Goal: Check status: Check status

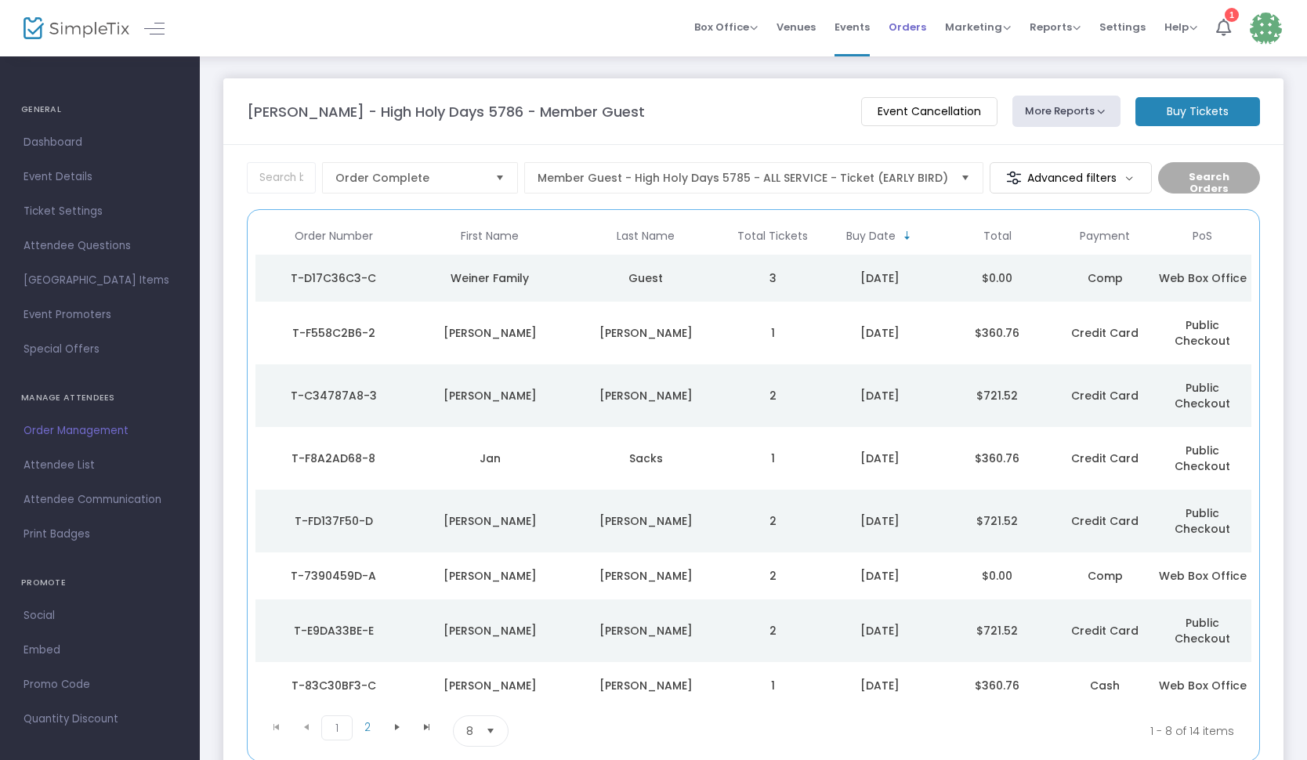
click at [887, 19] on li "Orders" at bounding box center [907, 28] width 56 height 56
click at [904, 31] on span "Orders" at bounding box center [907, 27] width 38 height 40
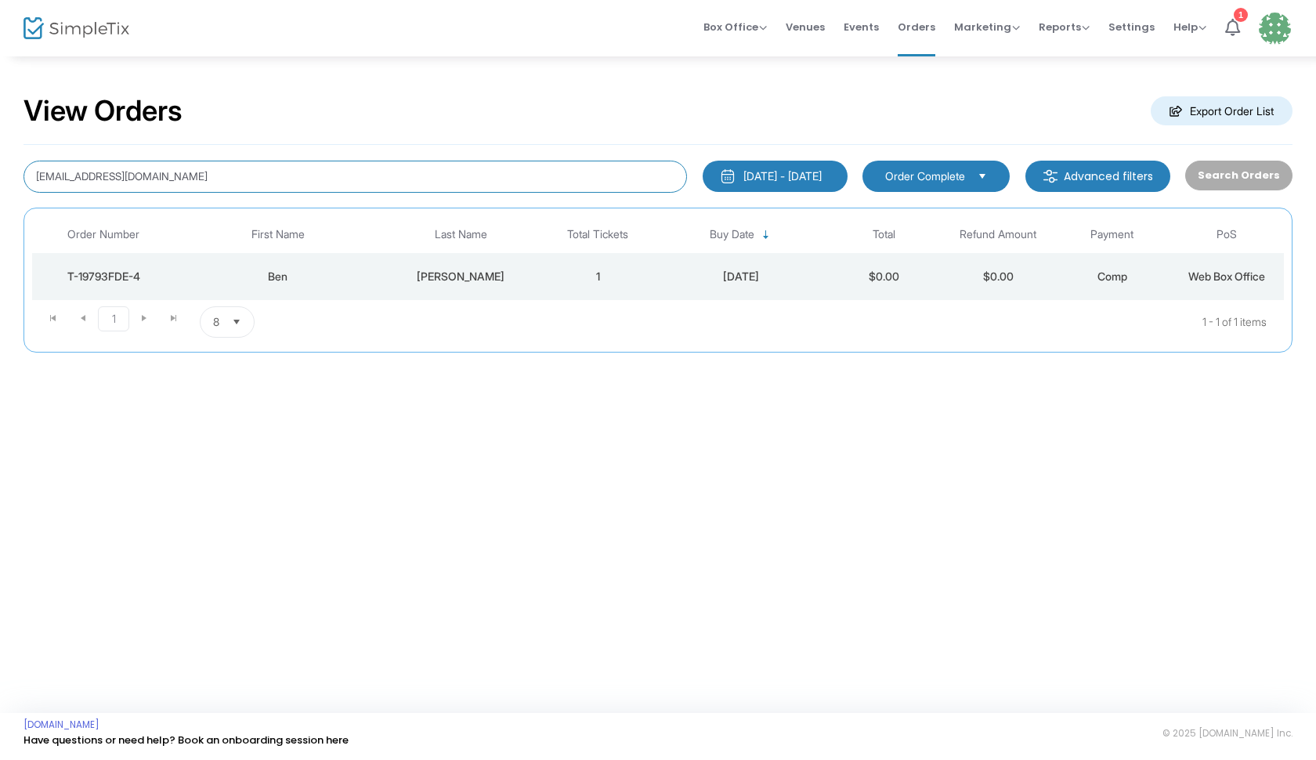
drag, startPoint x: 213, startPoint y: 166, endPoint x: 59, endPoint y: 150, distance: 155.2
click at [59, 150] on div "[EMAIL_ADDRESS][DOMAIN_NAME] [DATE] - [DATE] Last 30 Days [DATE] [DATE] This we…" at bounding box center [658, 249] width 1269 height 208
drag, startPoint x: 248, startPoint y: 182, endPoint x: 0, endPoint y: 186, distance: 247.6
click at [0, 186] on div "View Orders Export Order List [EMAIL_ADDRESS][DOMAIN_NAME] [DATE] - [DATE] Last…" at bounding box center [658, 231] width 1316 height 353
drag, startPoint x: 188, startPoint y: 161, endPoint x: 179, endPoint y: 161, distance: 9.4
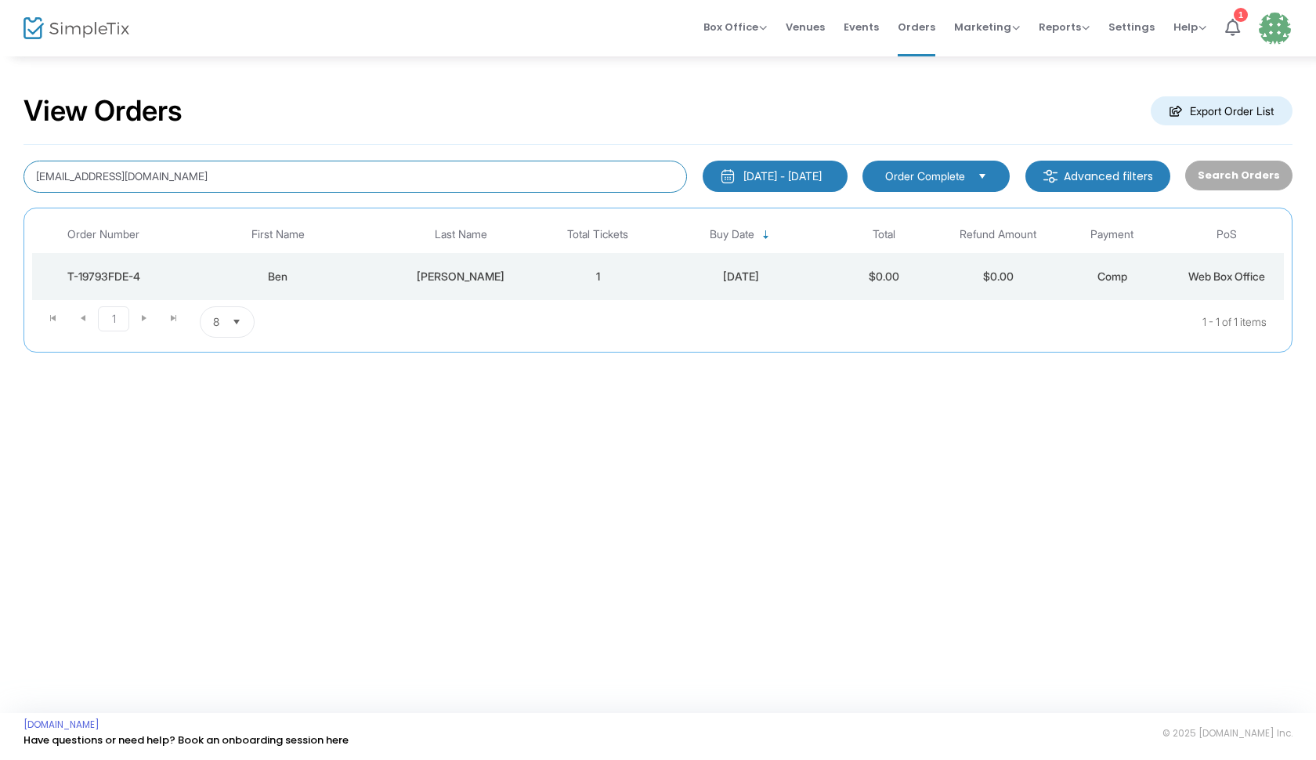
click at [178, 161] on input "[EMAIL_ADDRESS][DOMAIN_NAME]" at bounding box center [356, 177] width 664 height 32
drag, startPoint x: 176, startPoint y: 176, endPoint x: 2, endPoint y: 170, distance: 174.8
click at [1, 172] on div "View Orders Export Order List [EMAIL_ADDRESS][DOMAIN_NAME] [DATE] - [DATE] Last…" at bounding box center [658, 231] width 1316 height 353
type input "[PERSON_NAME]"
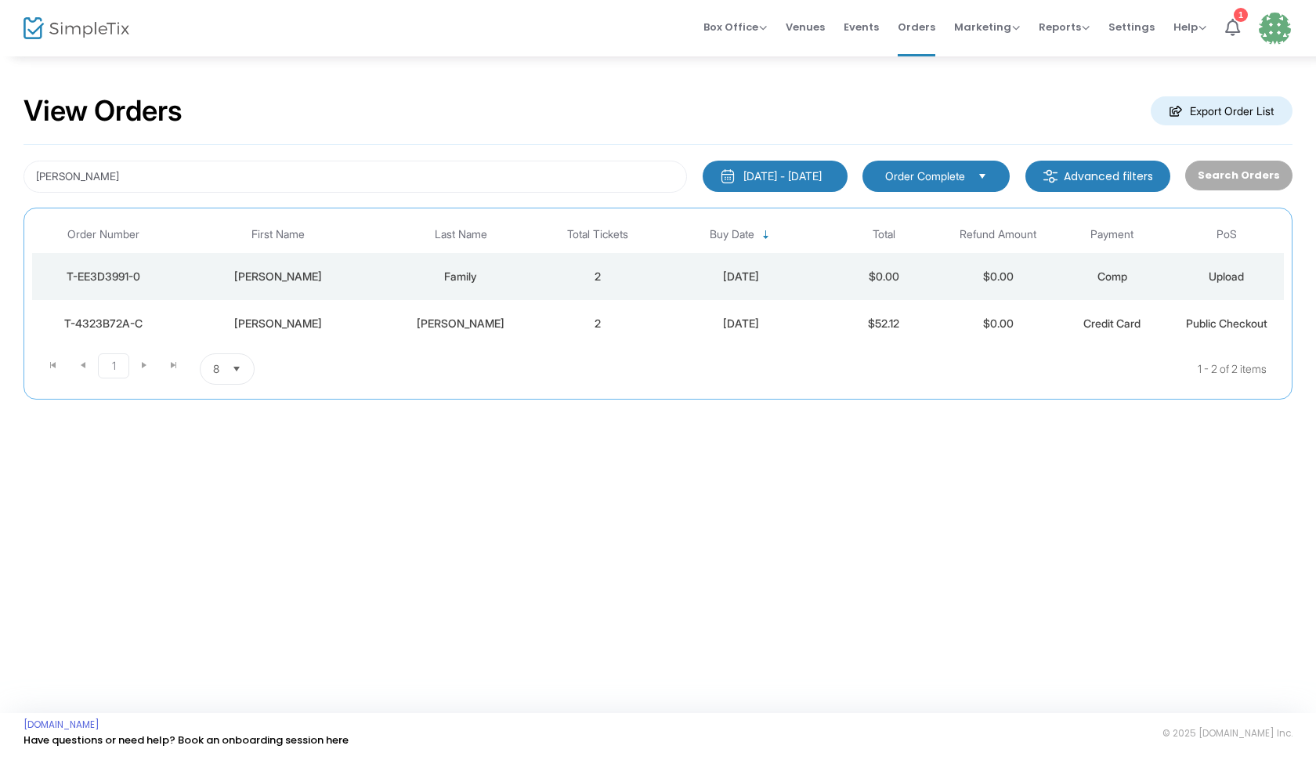
click at [368, 288] on td "[PERSON_NAME]" at bounding box center [278, 276] width 206 height 47
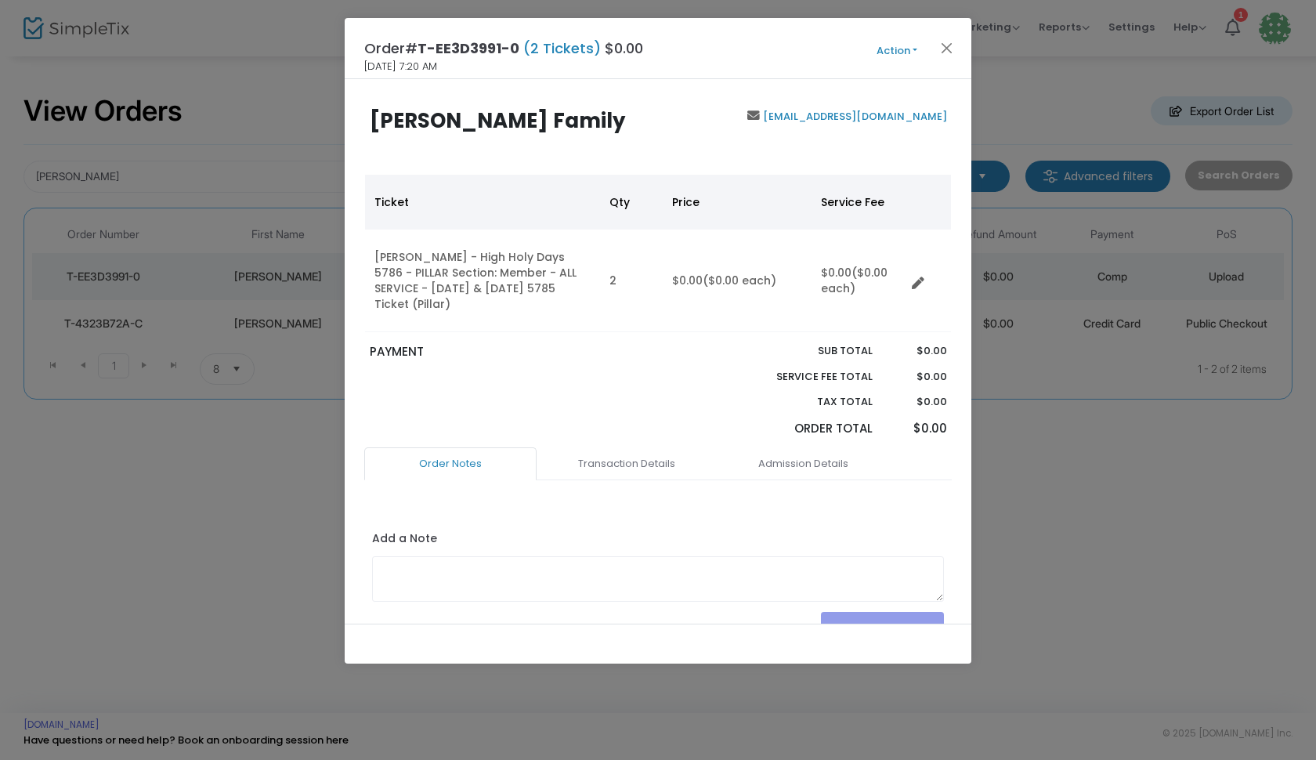
click at [277, 125] on ngb-modal-window "Order# T-EE3D3991-0 (2 Tickets) $0.00 [DATE] 7:20 AM Action Mark Admitted Edit …" at bounding box center [658, 380] width 1316 height 760
click at [294, 166] on ngb-modal-window "Order# T-EE3D3991-0 (2 Tickets) $0.00 [DATE] 7:20 AM Action Mark Admitted Edit …" at bounding box center [658, 380] width 1316 height 760
click at [947, 47] on button "Close" at bounding box center [947, 48] width 20 height 20
